Goal: Information Seeking & Learning: Learn about a topic

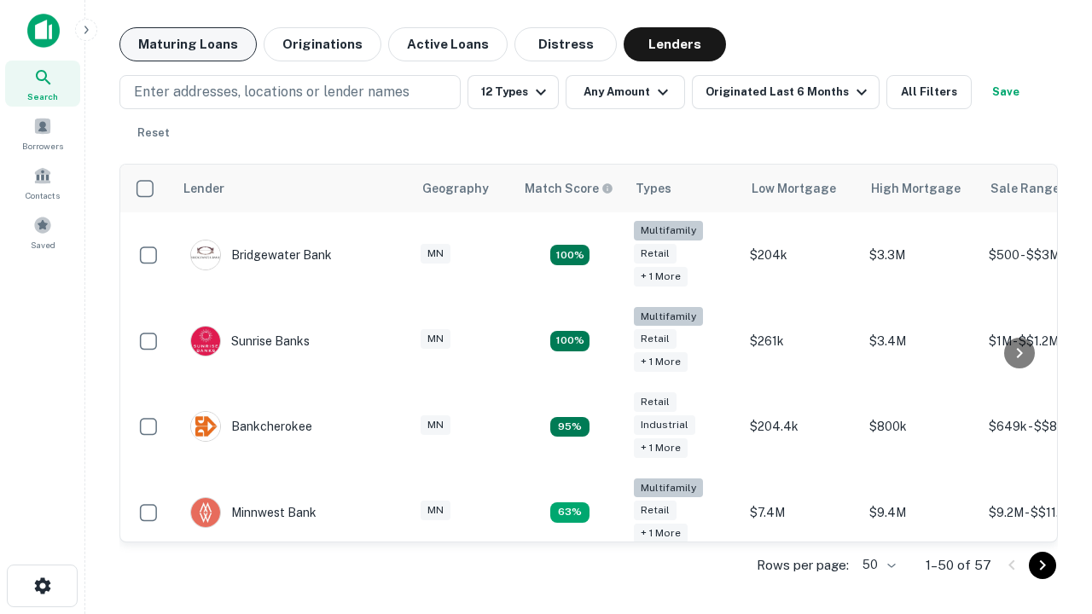
click at [188, 44] on button "Maturing Loans" at bounding box center [187, 44] width 137 height 34
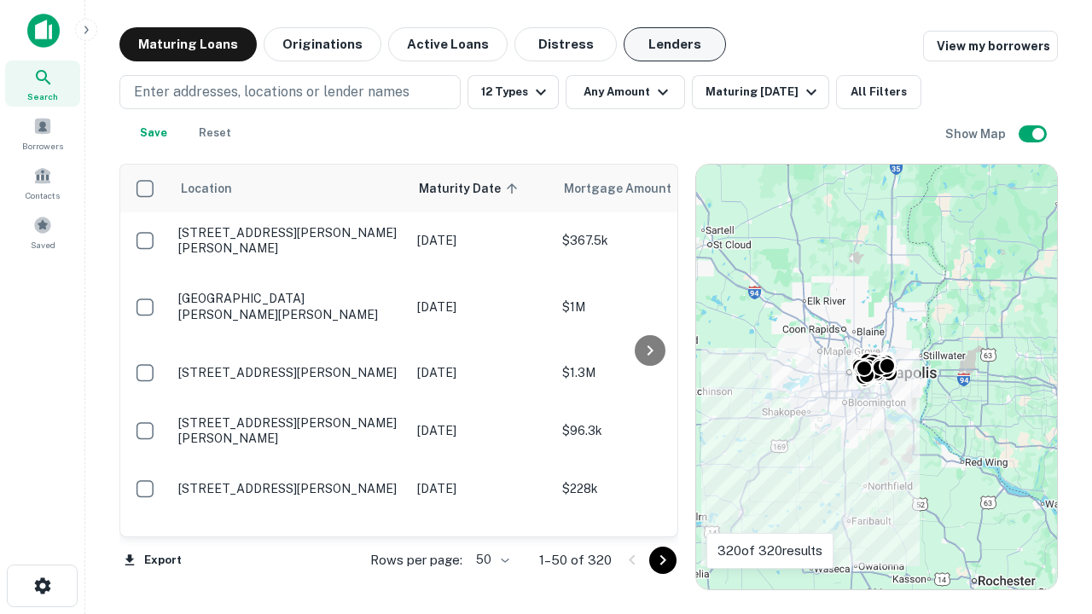
click at [675, 44] on button "Lenders" at bounding box center [675, 44] width 102 height 34
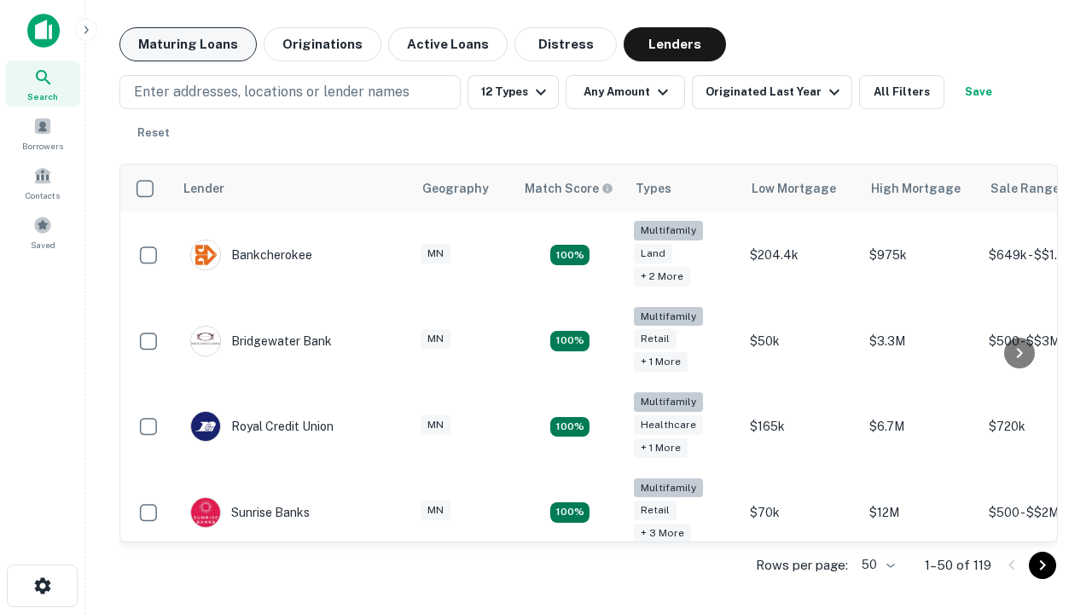
click at [188, 44] on button "Maturing Loans" at bounding box center [187, 44] width 137 height 34
